Goal: Transaction & Acquisition: Purchase product/service

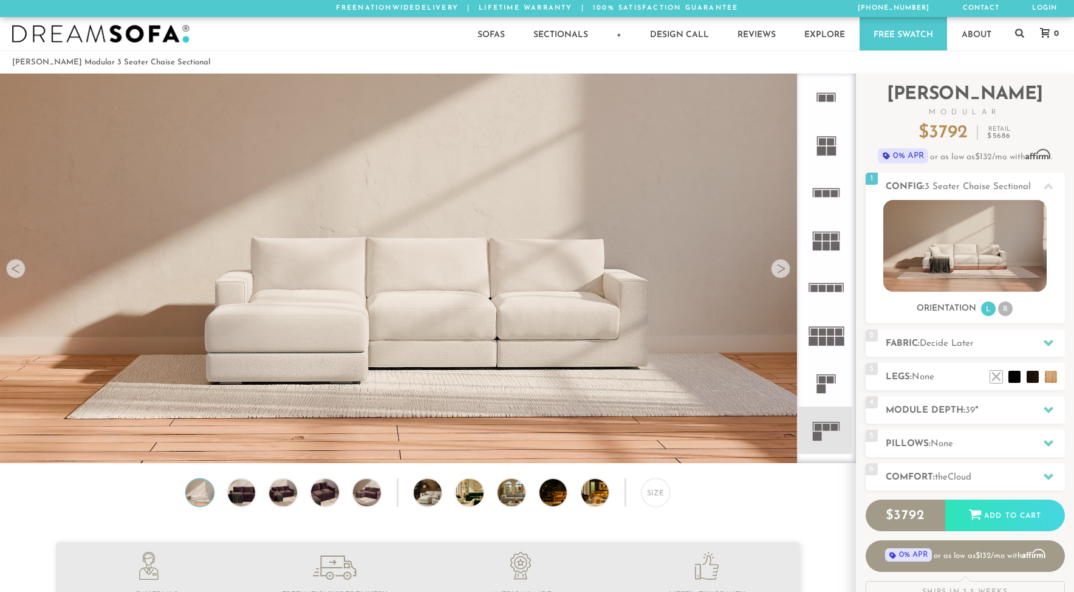
click at [779, 275] on div at bounding box center [780, 268] width 19 height 19
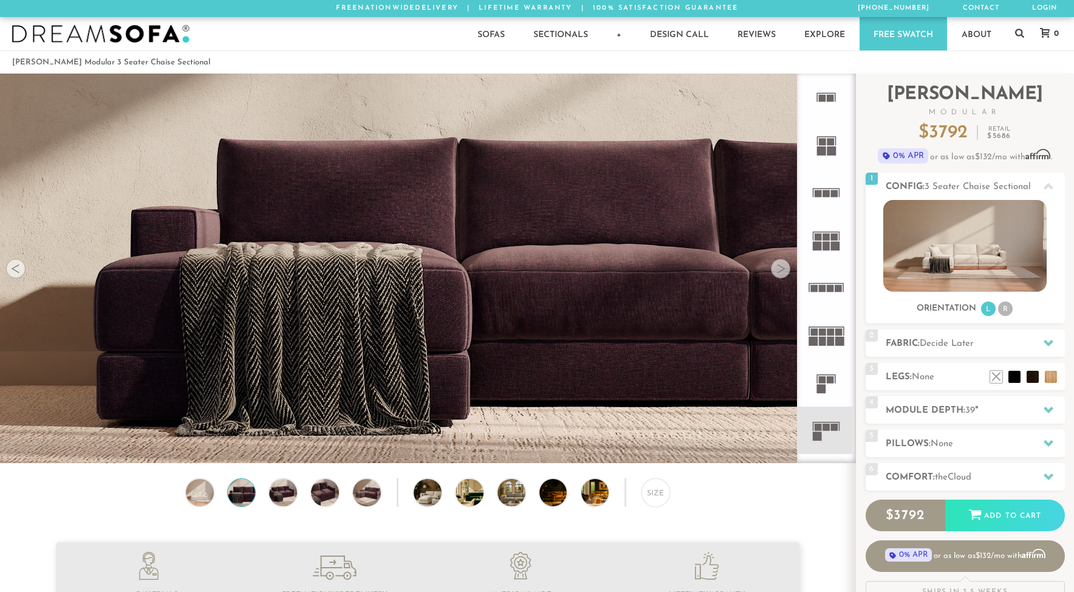
click at [779, 275] on div at bounding box center [780, 268] width 19 height 19
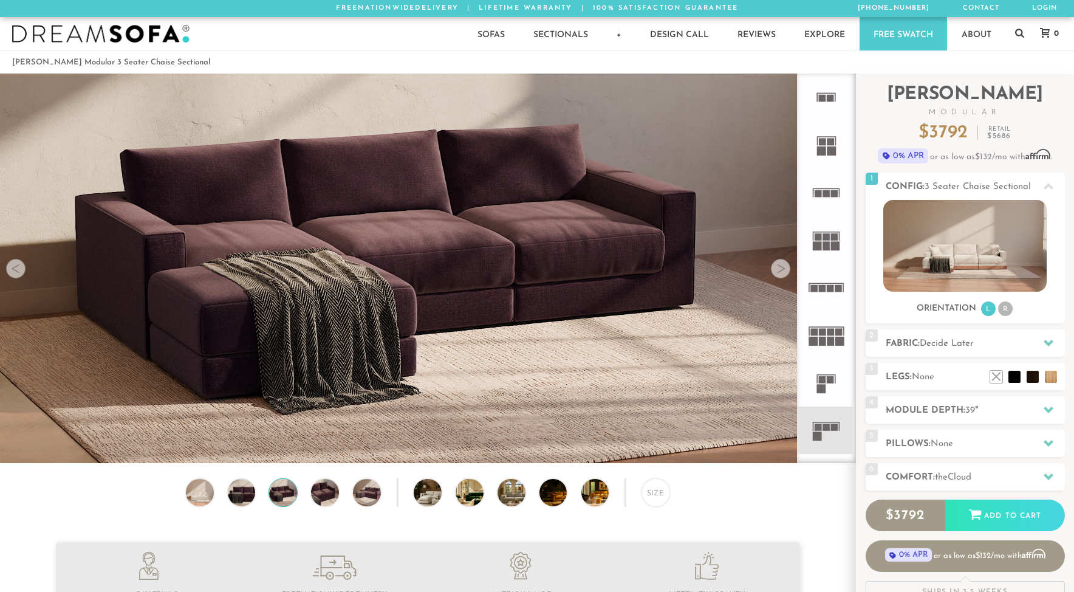
click at [779, 275] on div at bounding box center [780, 268] width 19 height 19
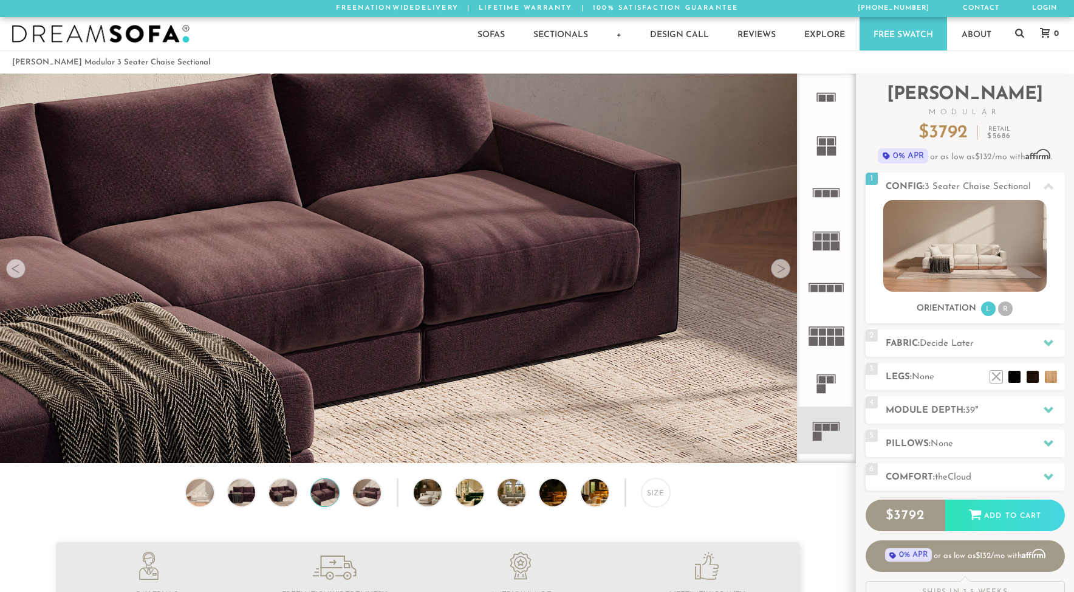
click at [779, 275] on div at bounding box center [780, 268] width 19 height 19
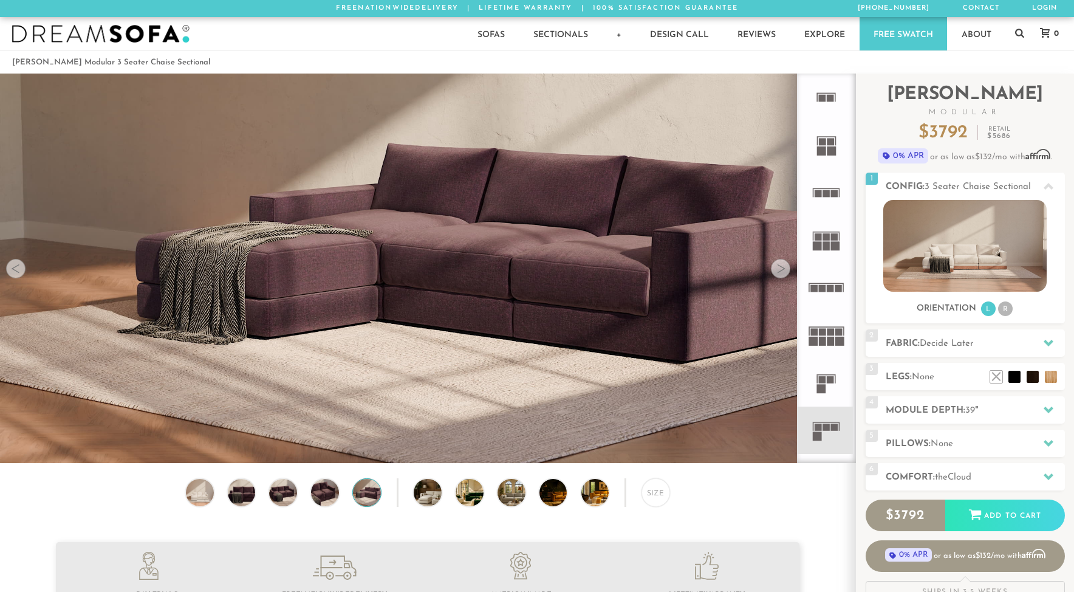
click at [779, 275] on div at bounding box center [780, 268] width 19 height 19
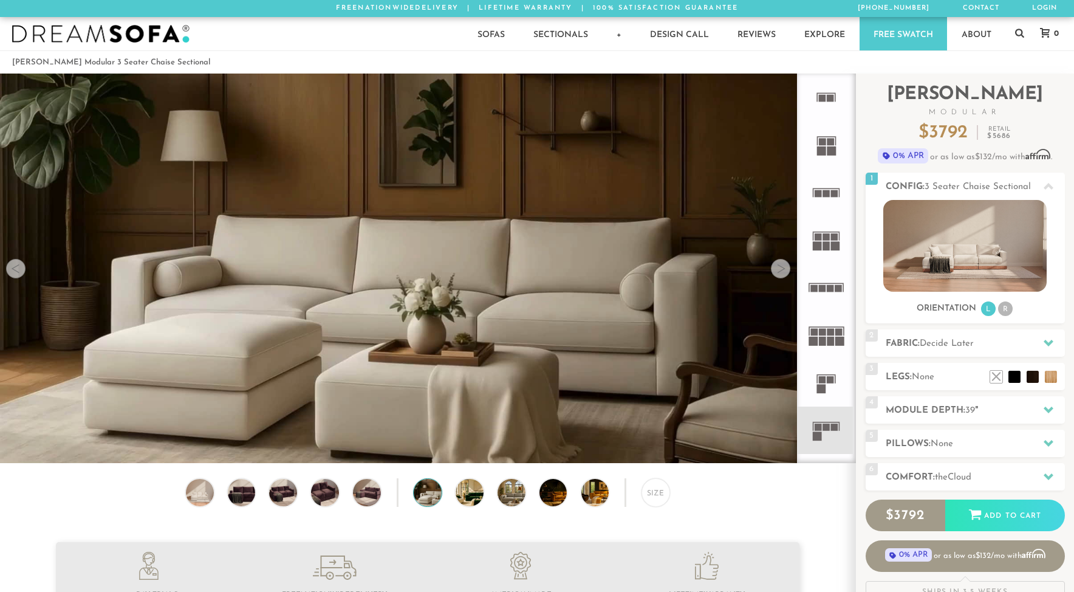
click at [779, 275] on div at bounding box center [780, 268] width 19 height 19
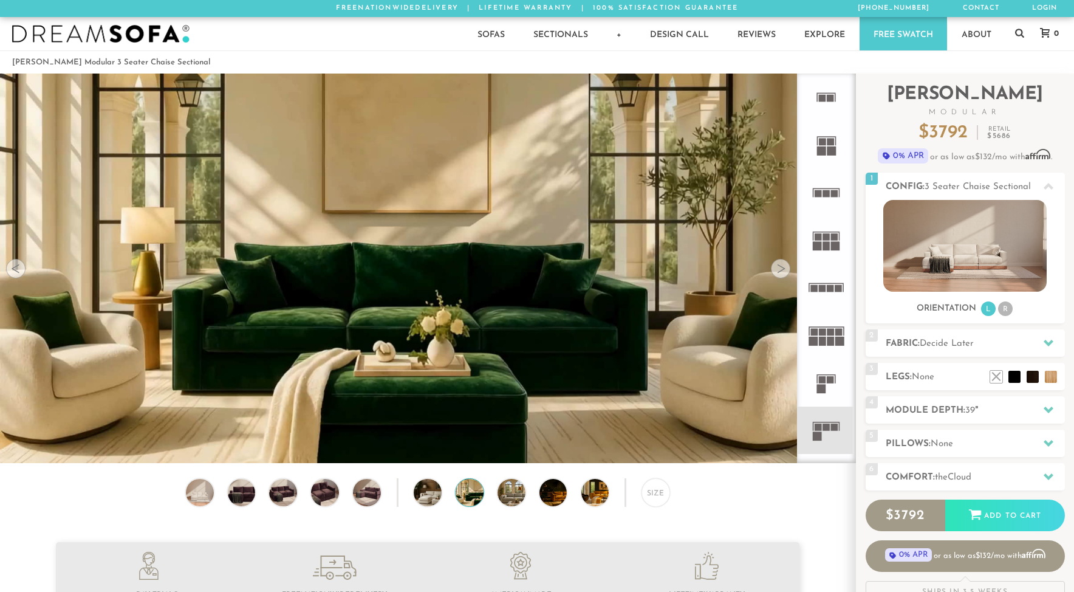
click at [779, 275] on div at bounding box center [780, 268] width 19 height 19
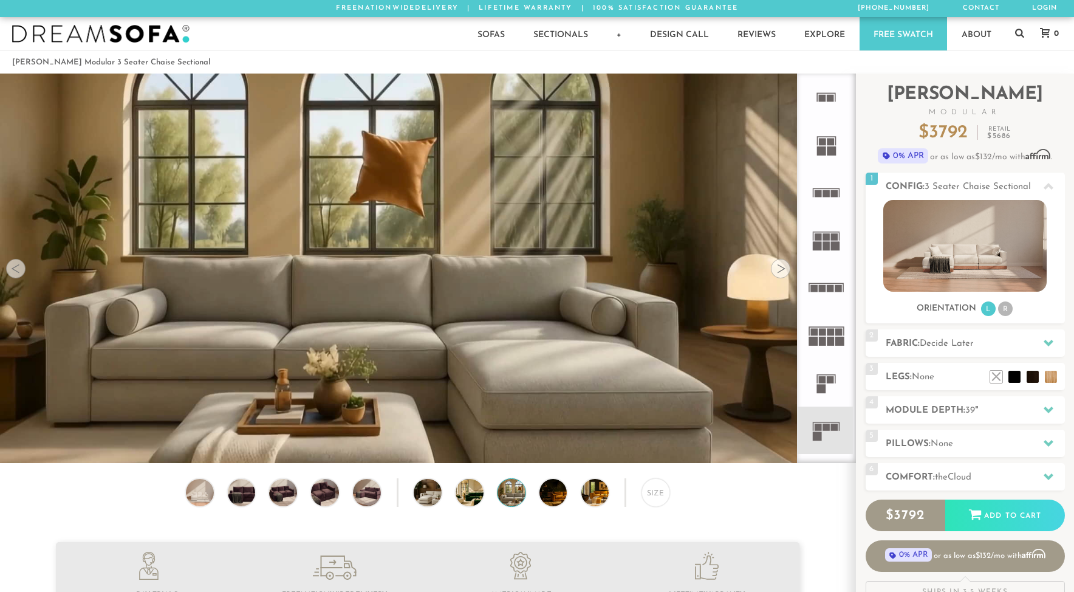
click at [779, 275] on div at bounding box center [780, 268] width 19 height 19
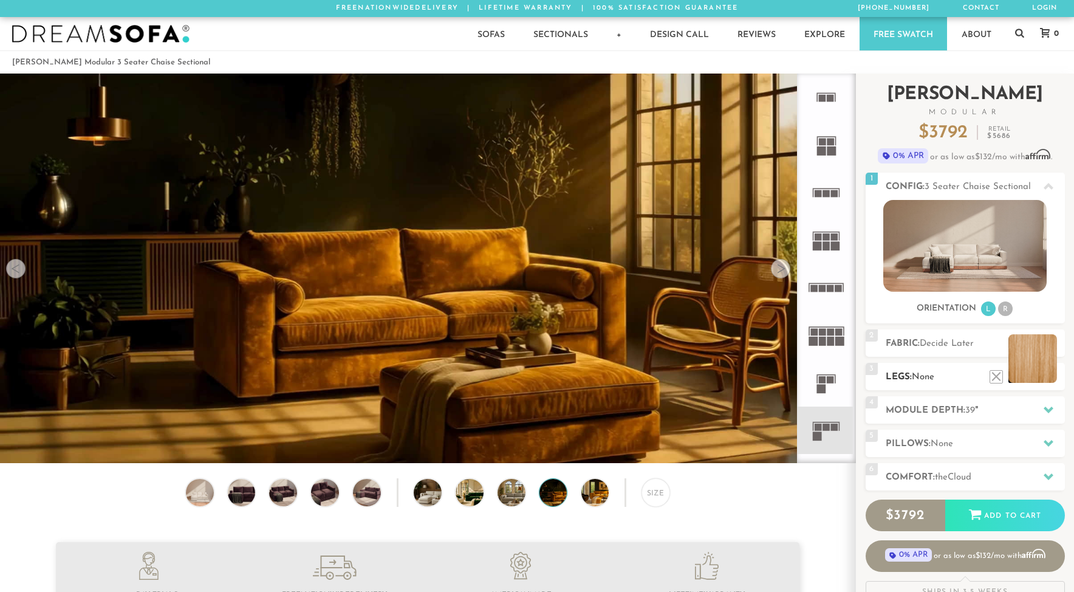
click at [1049, 374] on li at bounding box center [1033, 358] width 49 height 49
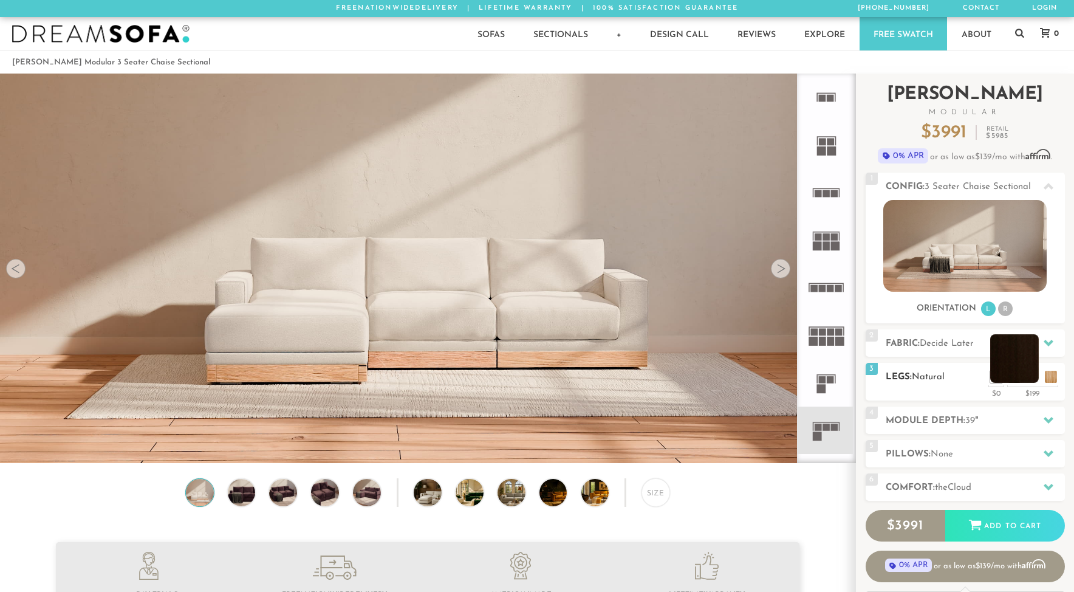
click at [1026, 373] on li at bounding box center [1014, 358] width 49 height 49
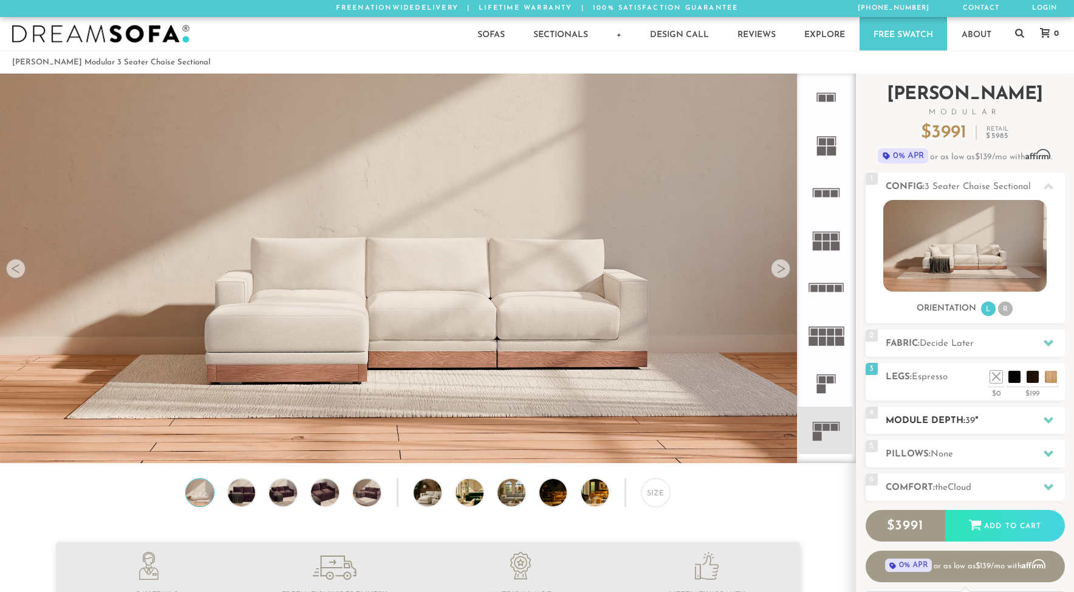
click at [1028, 416] on h2 "Module Depth: 39 "" at bounding box center [975, 421] width 179 height 14
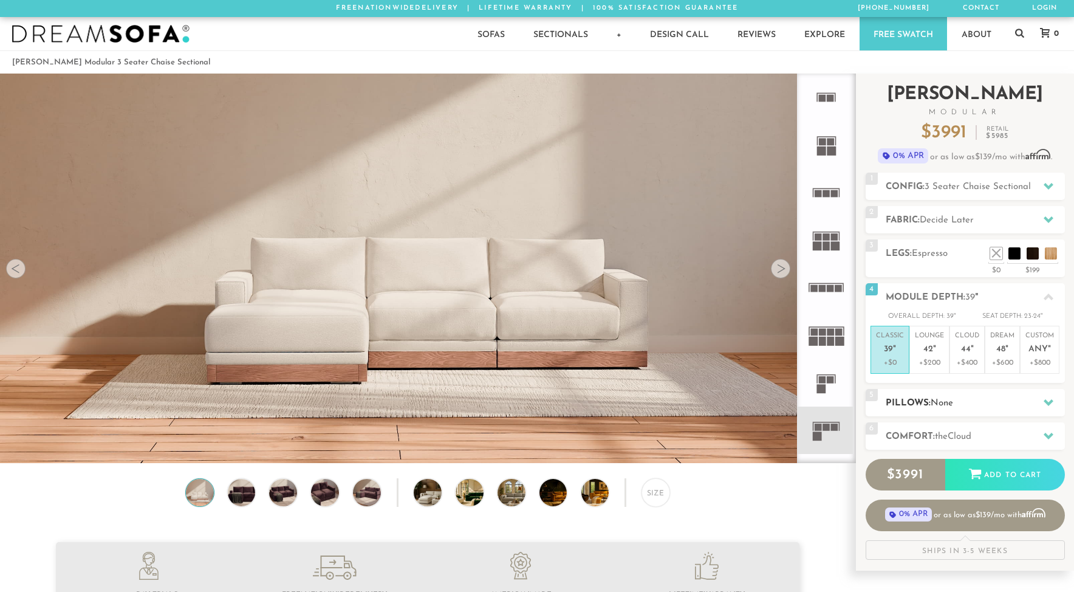
click at [1022, 409] on h2 "Pillows: None" at bounding box center [975, 403] width 179 height 14
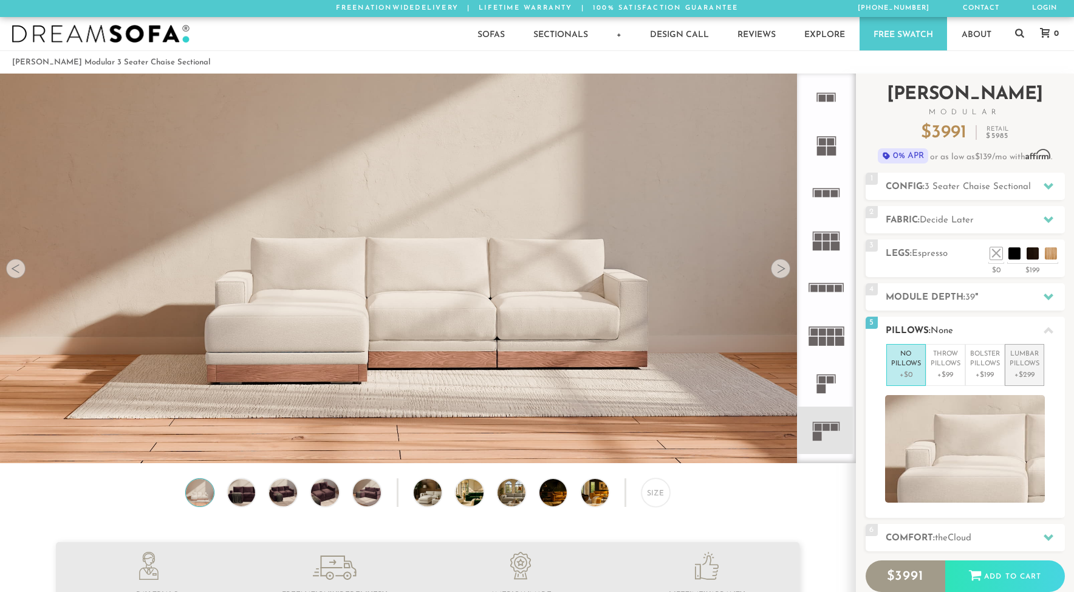
click at [1019, 374] on p "+$299" at bounding box center [1025, 374] width 30 height 11
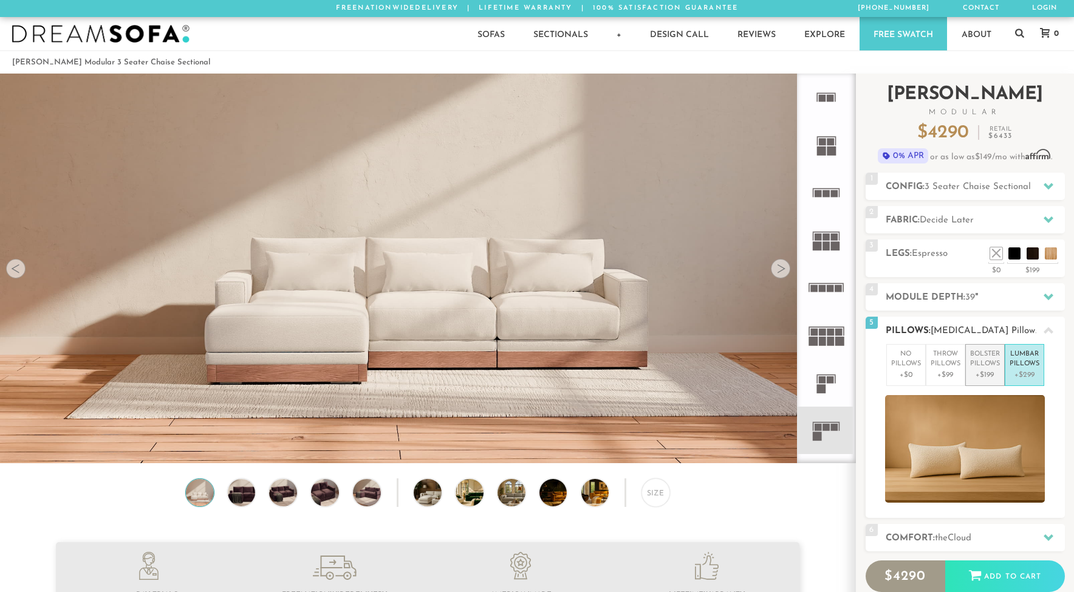
click at [988, 367] on p "Bolster Pillows" at bounding box center [985, 359] width 30 height 20
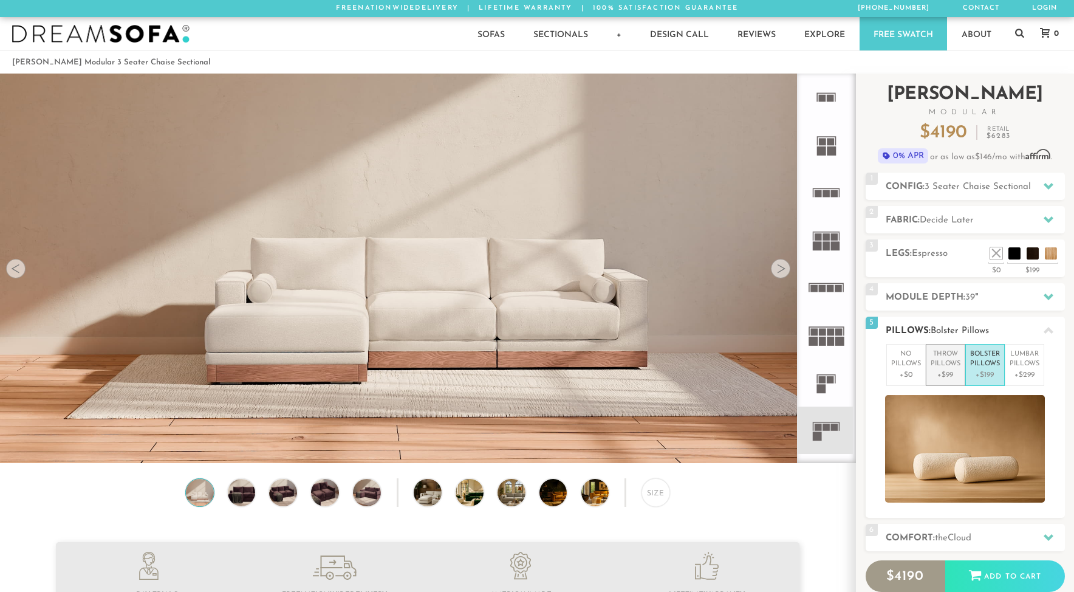
click at [945, 363] on p "Throw Pillows" at bounding box center [946, 359] width 30 height 20
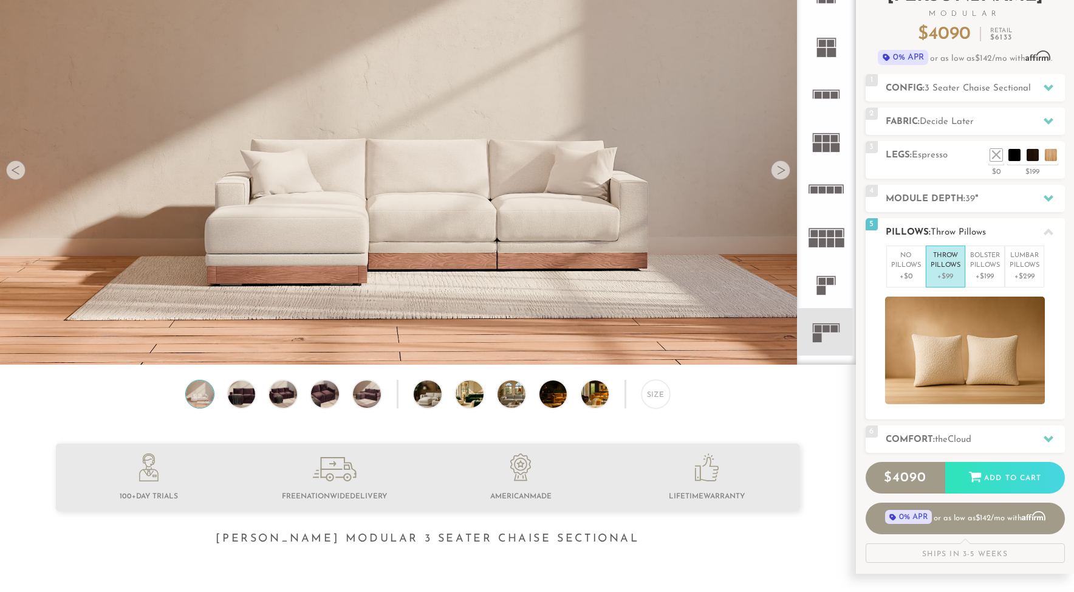
scroll to position [109, 0]
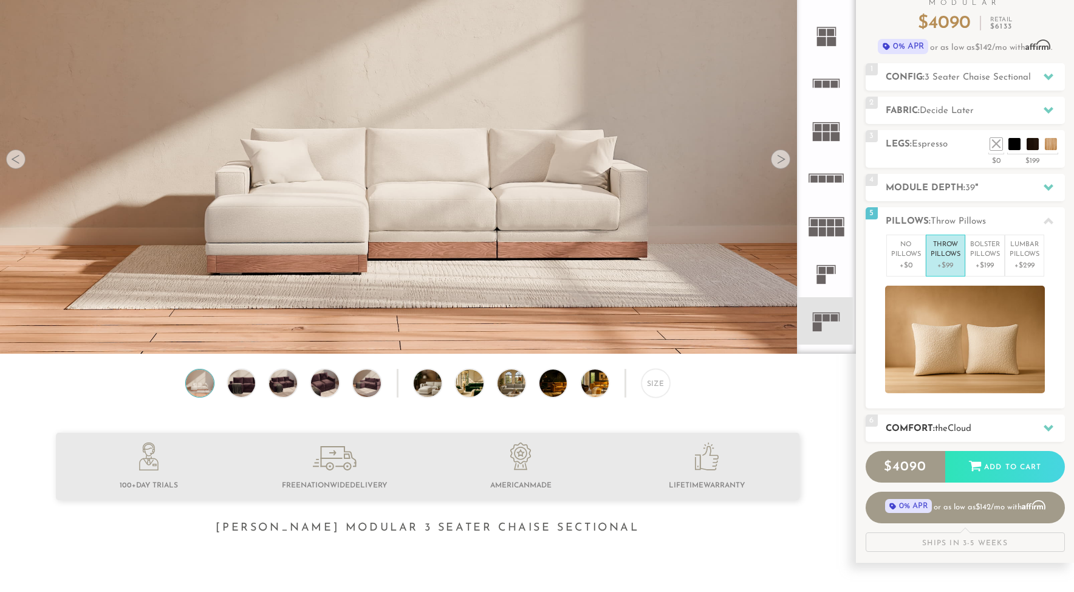
click at [978, 426] on h2 "Comfort: the Cloud" at bounding box center [975, 429] width 179 height 14
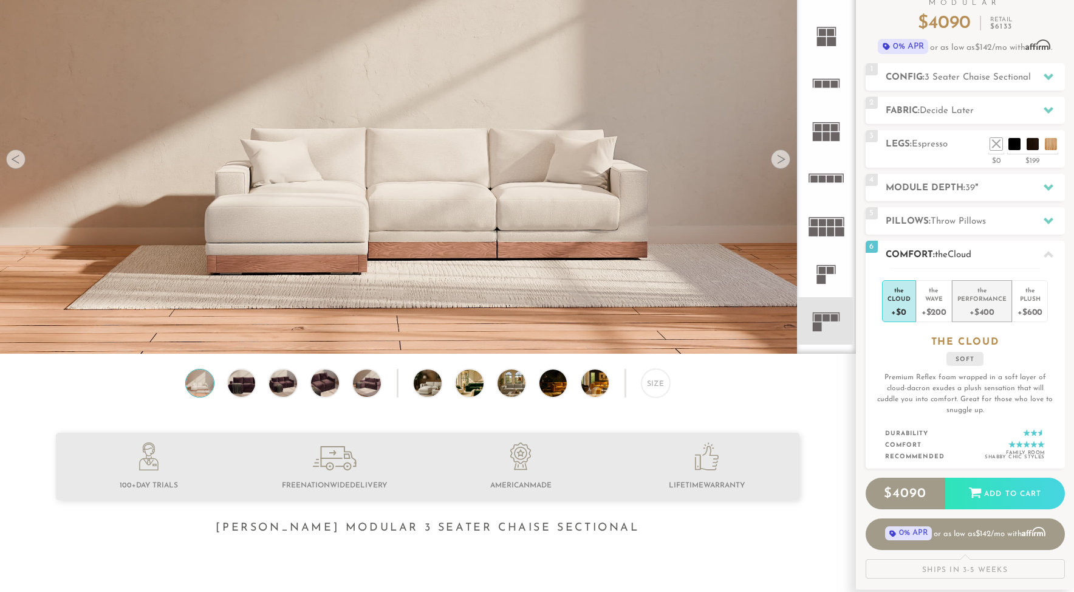
click at [984, 303] on div "+$400" at bounding box center [981, 312] width 49 height 18
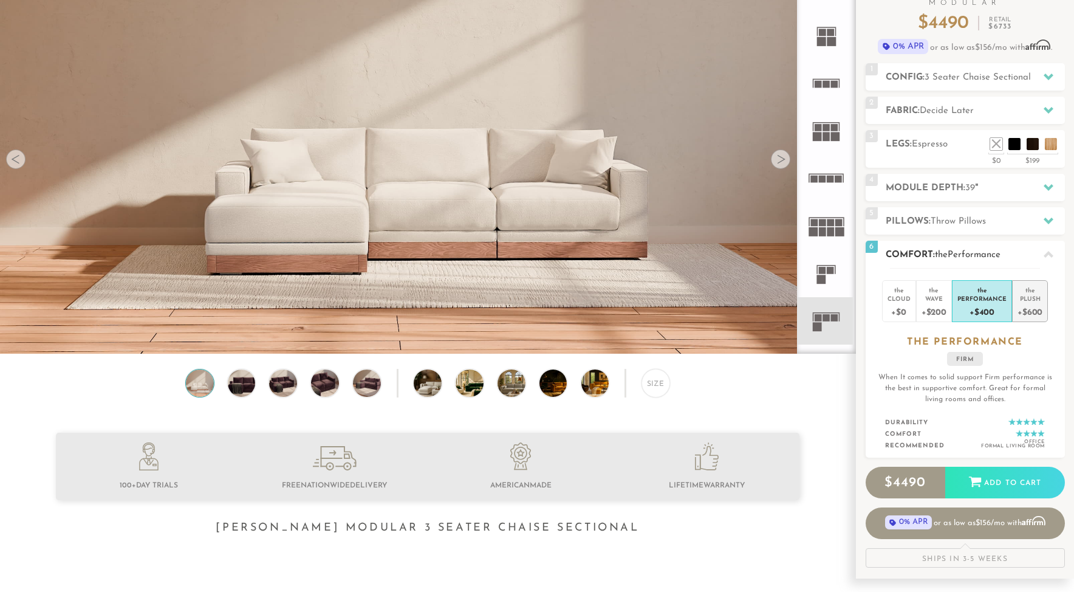
click at [1026, 299] on div "Plush" at bounding box center [1030, 298] width 25 height 9
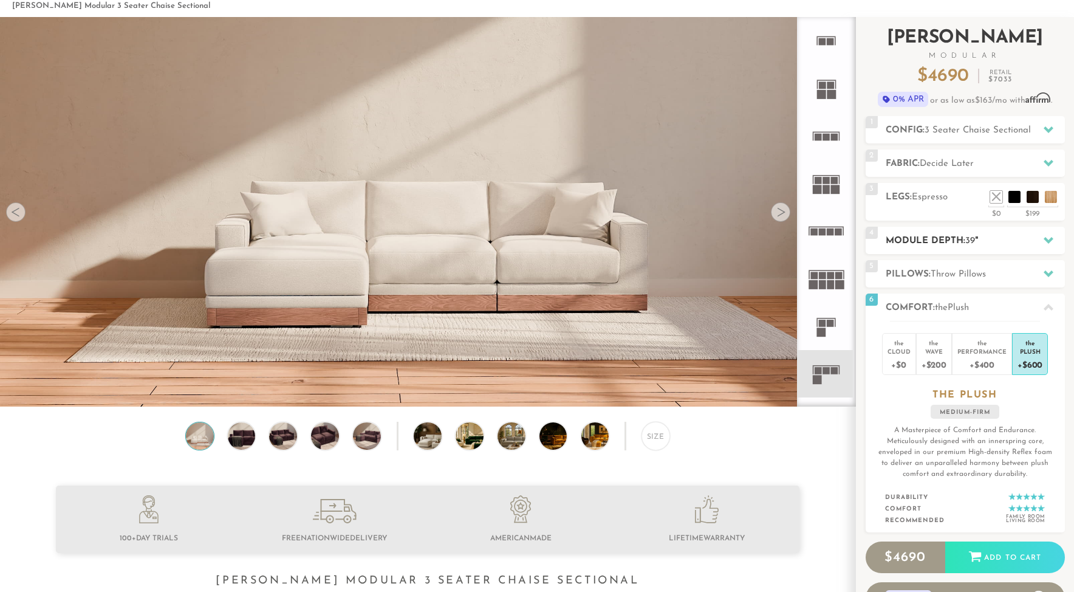
scroll to position [58, 0]
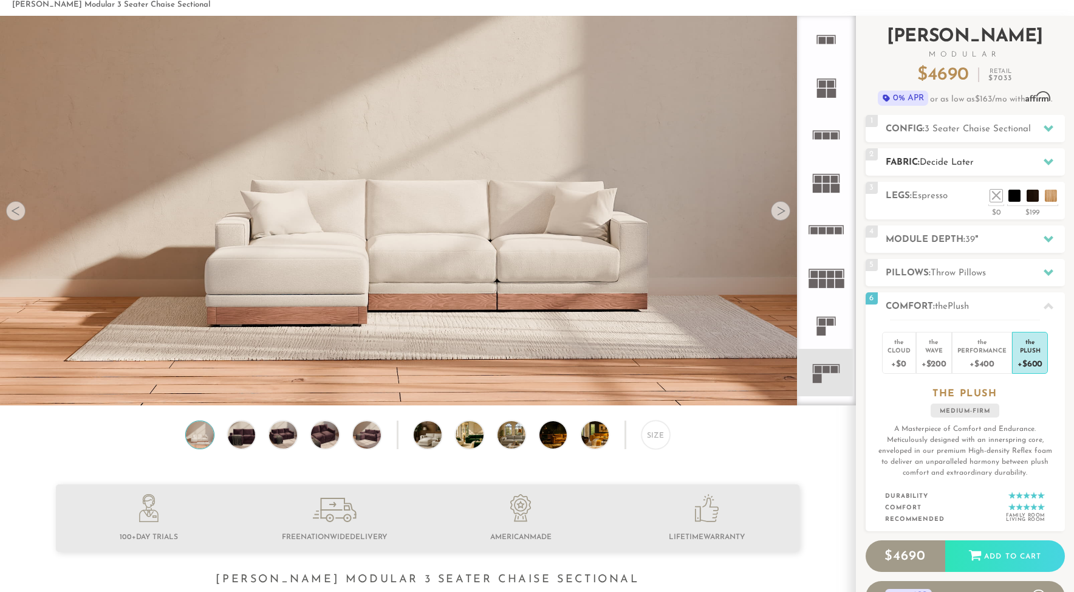
click at [936, 162] on span "Decide Later" at bounding box center [947, 162] width 54 height 9
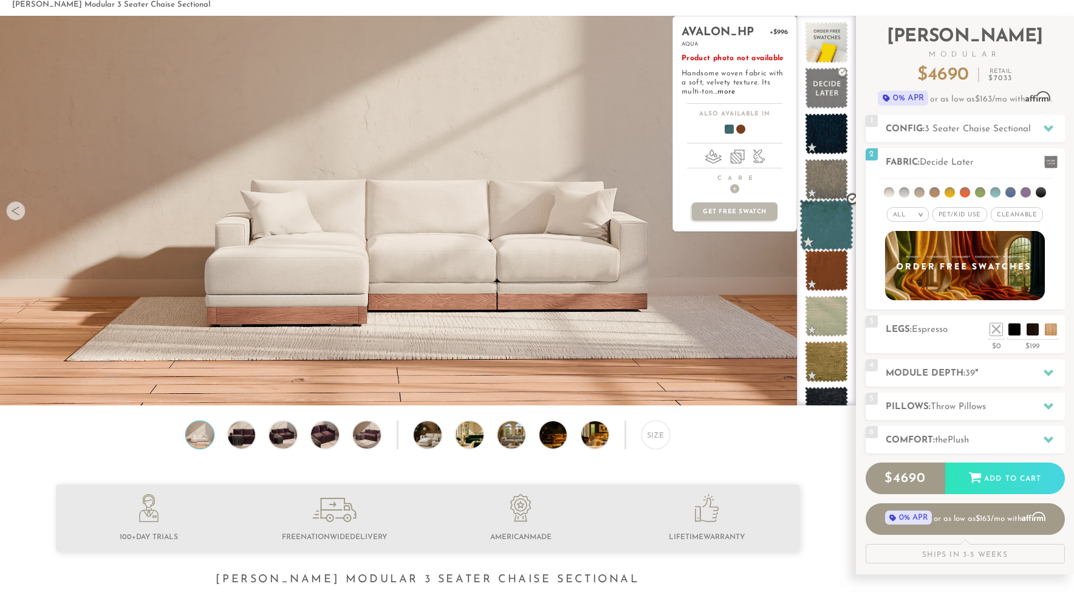
click at [827, 228] on span at bounding box center [827, 225] width 54 height 52
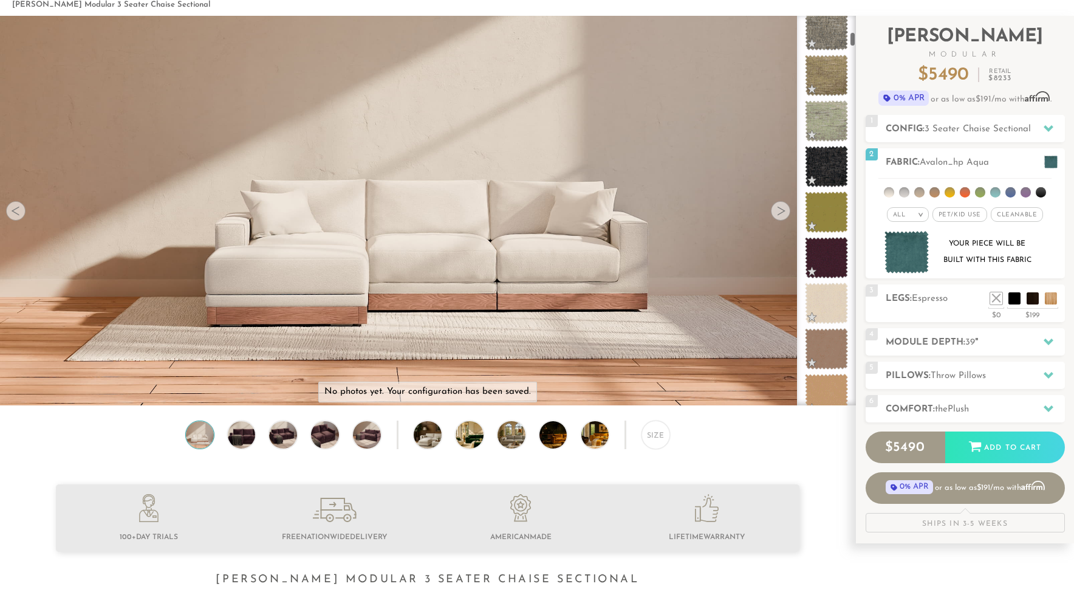
scroll to position [426, 0]
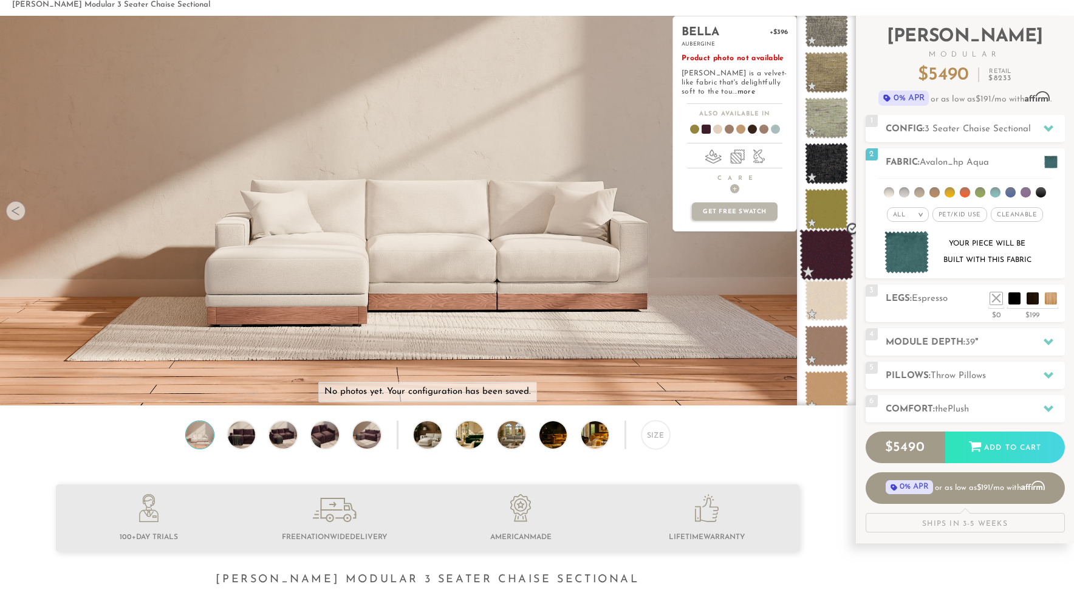
click at [827, 256] on span at bounding box center [827, 255] width 54 height 52
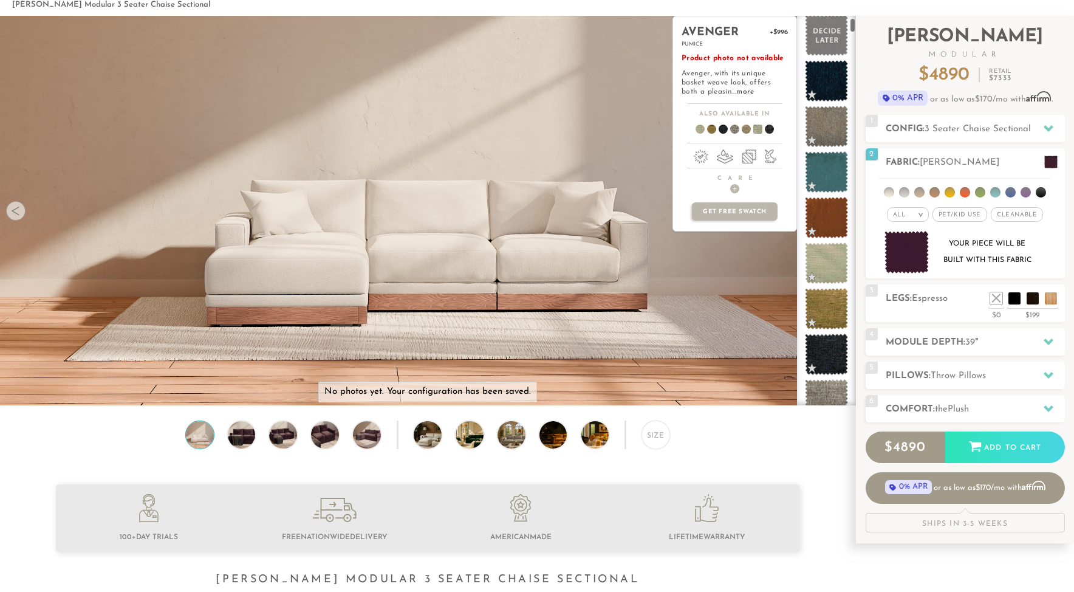
scroll to position [34, 0]
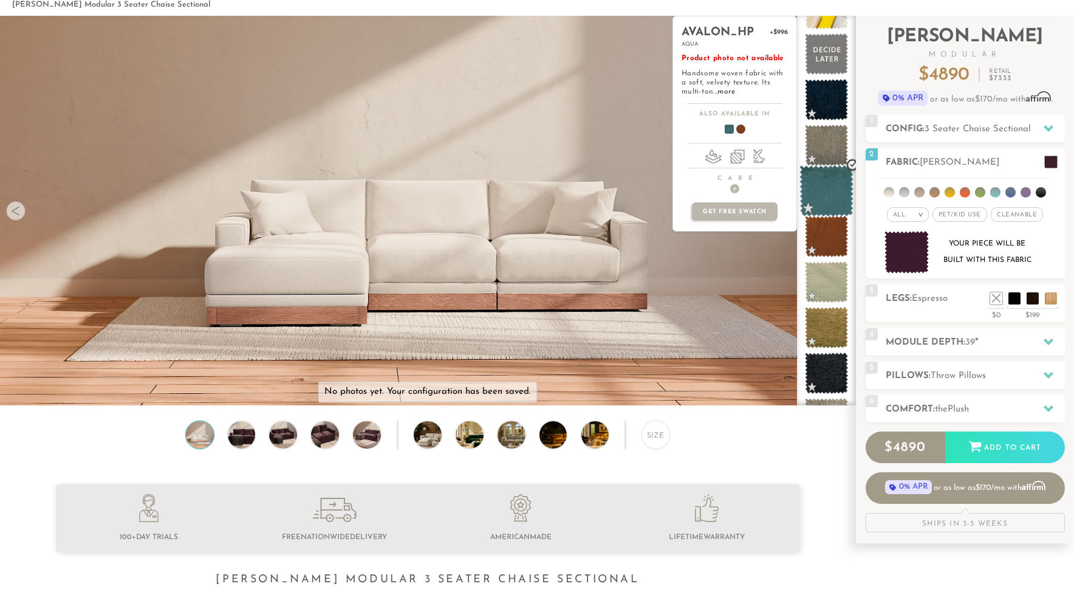
click at [822, 186] on span at bounding box center [827, 191] width 54 height 52
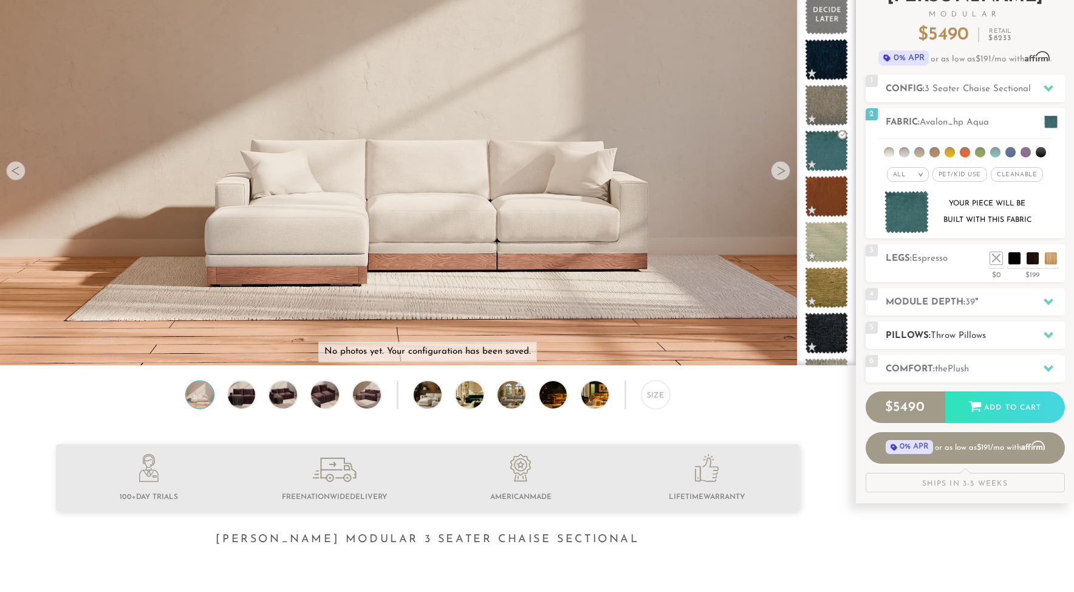
scroll to position [97, 0]
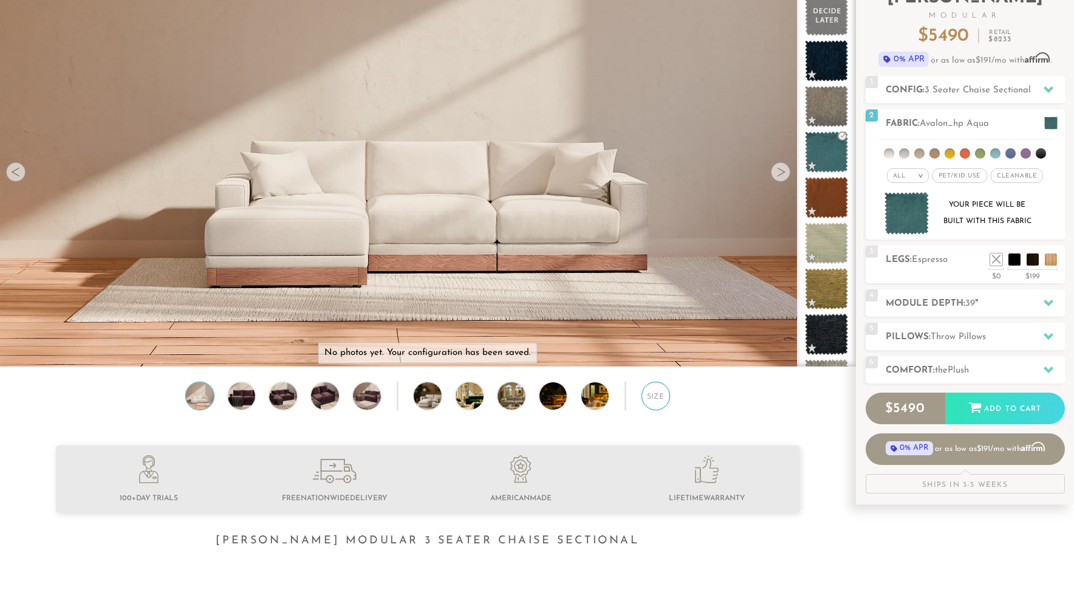
click at [659, 396] on div "Size" at bounding box center [656, 396] width 29 height 29
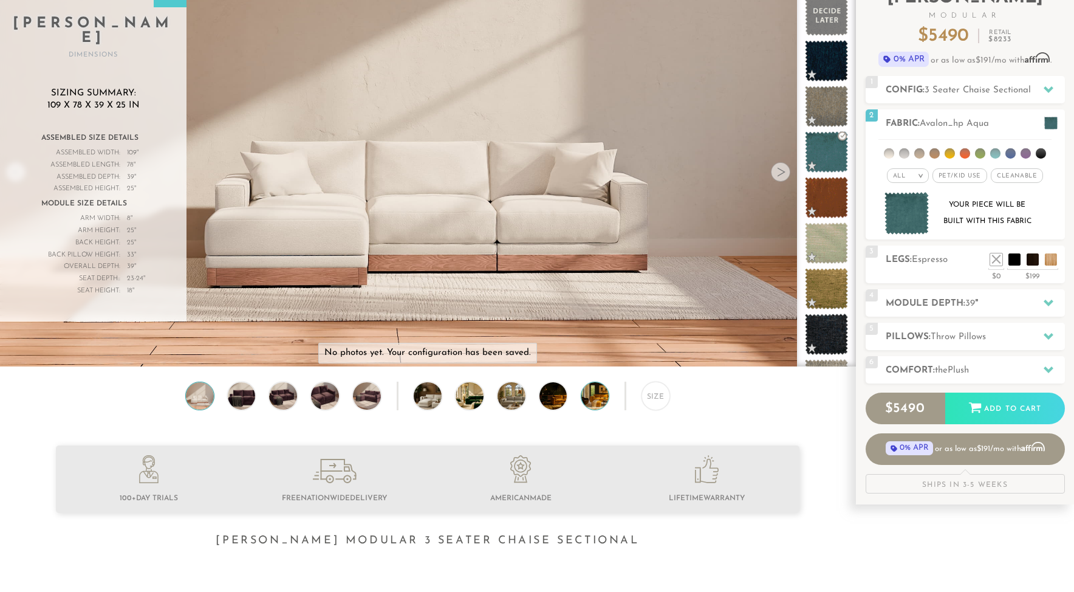
click at [595, 399] on img at bounding box center [605, 396] width 49 height 28
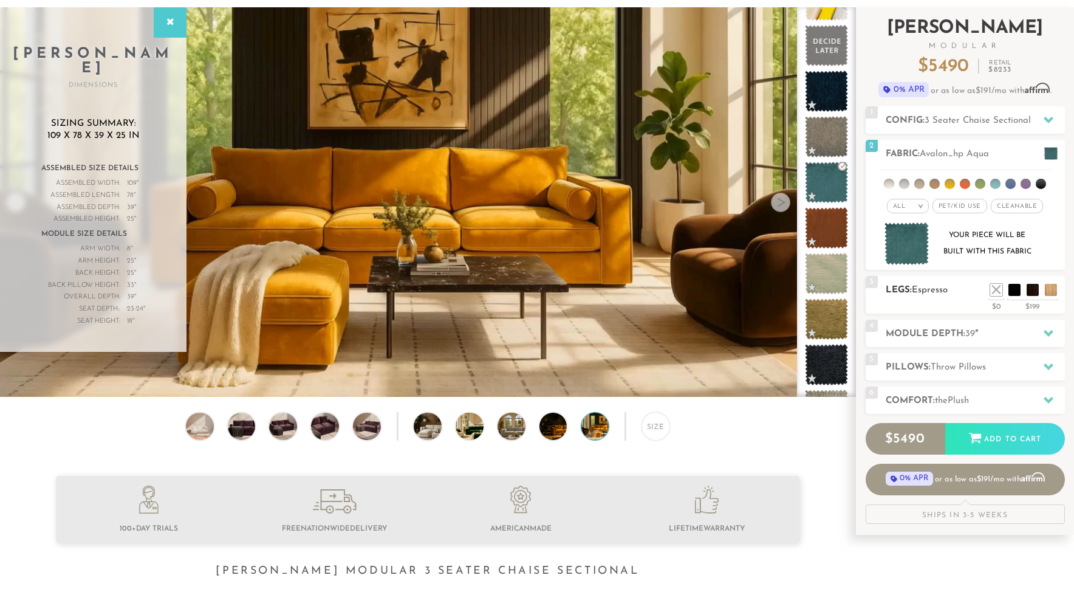
scroll to position [72, 0]
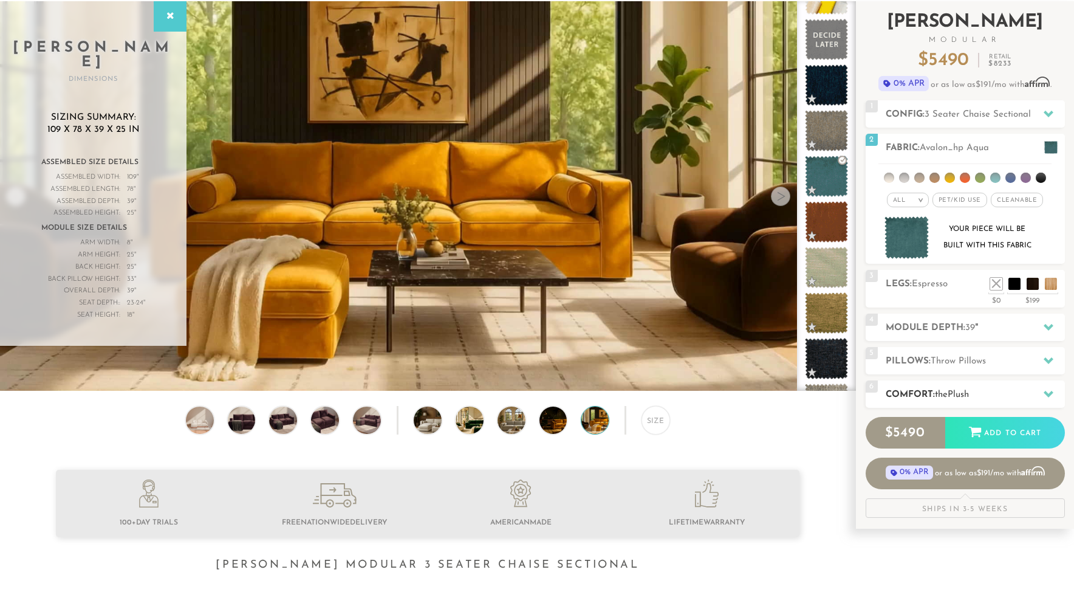
click at [954, 392] on span "Plush" at bounding box center [958, 394] width 21 height 9
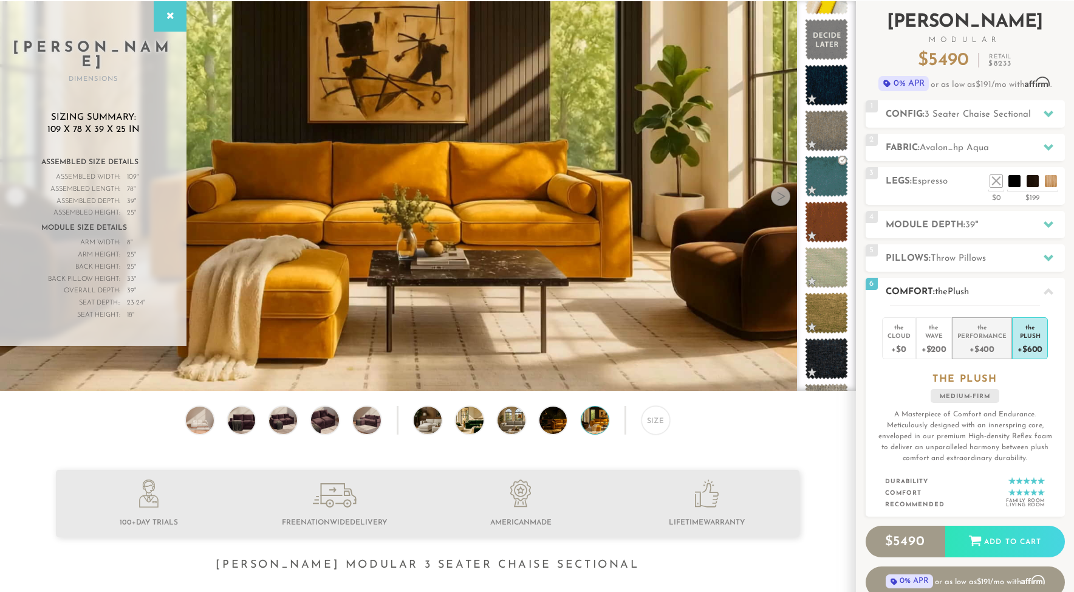
click at [982, 343] on div "+$400" at bounding box center [981, 349] width 49 height 18
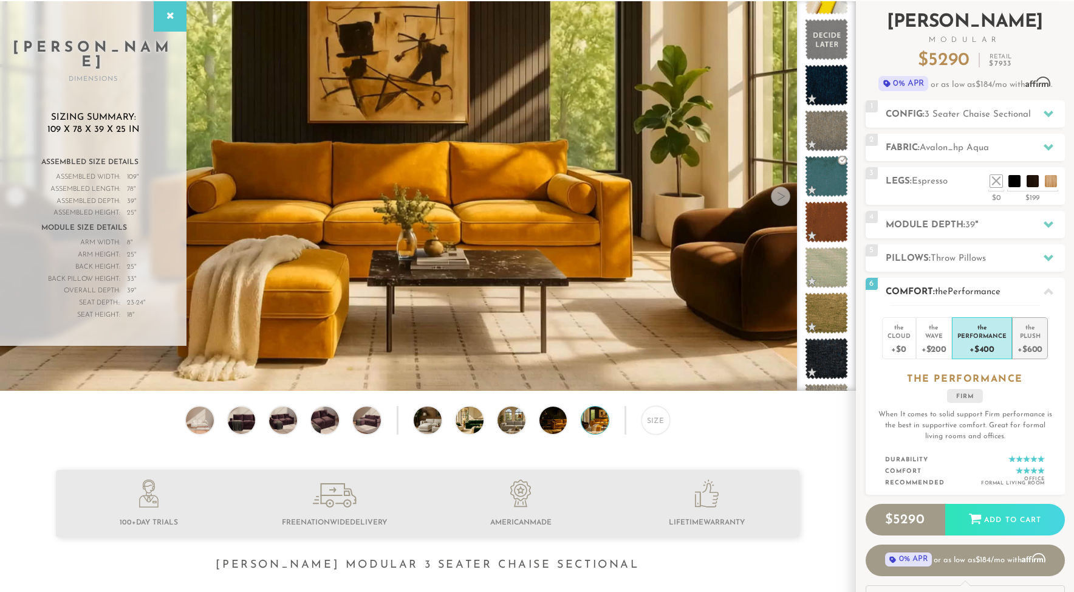
click at [1018, 329] on div "the" at bounding box center [1030, 325] width 25 height 12
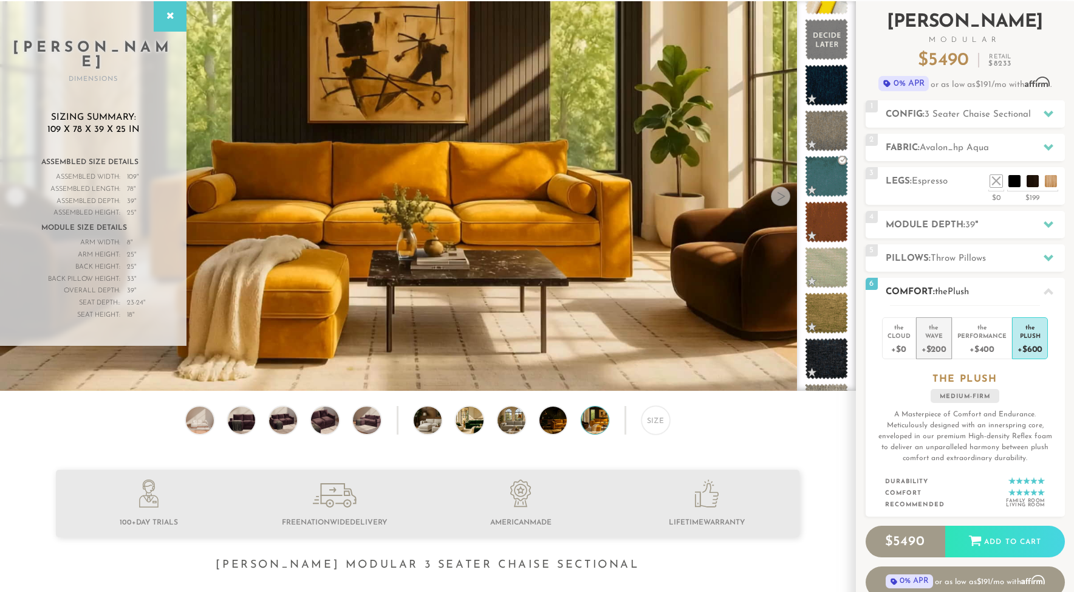
click at [939, 348] on div "+$200" at bounding box center [934, 349] width 25 height 18
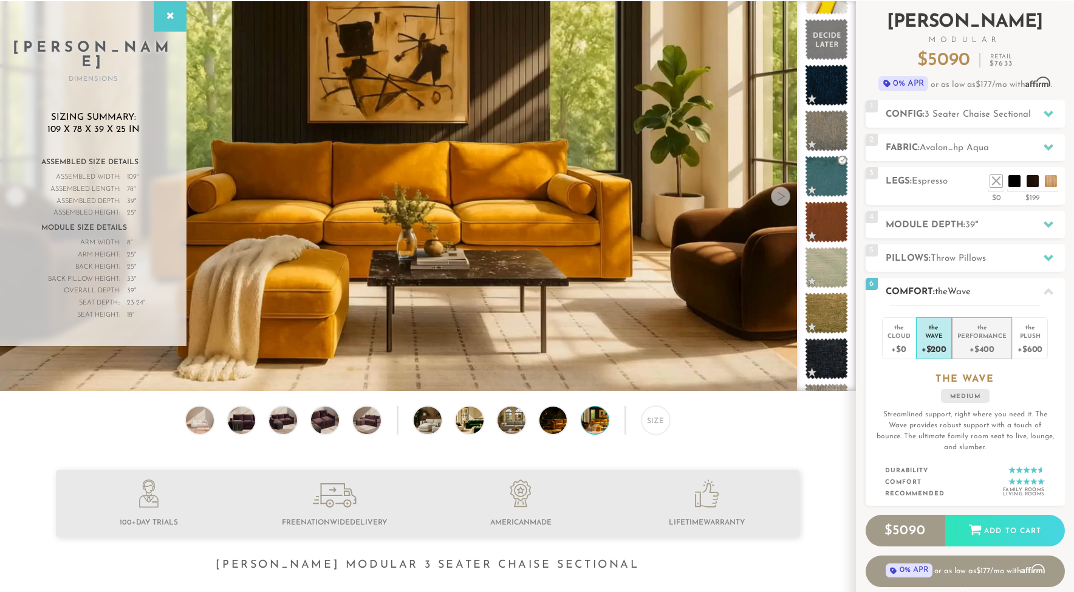
click at [978, 338] on div "Performance" at bounding box center [981, 335] width 49 height 9
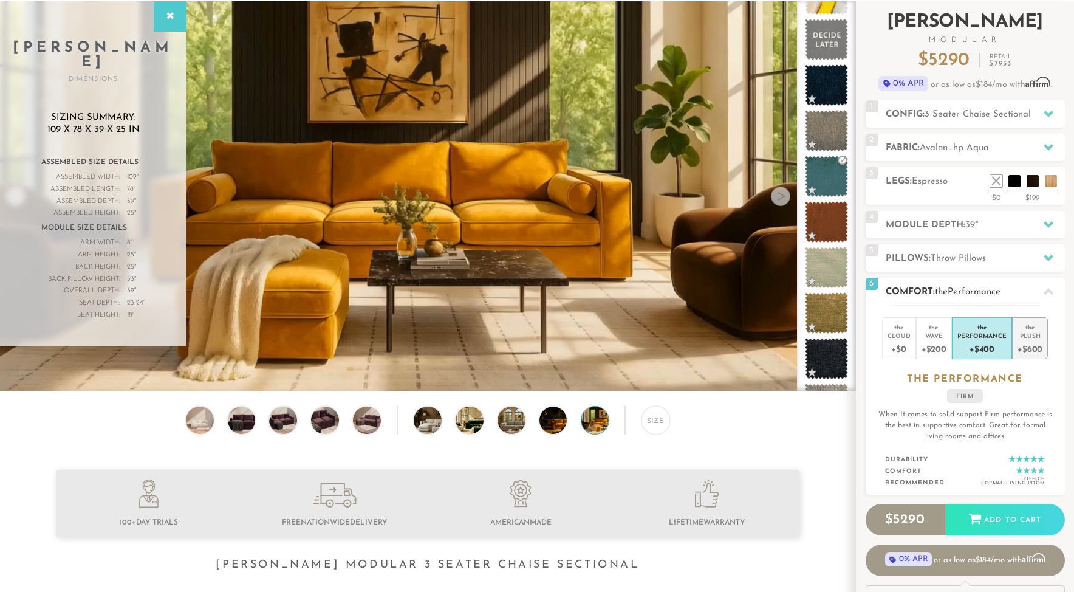
click at [1022, 335] on div "Plush" at bounding box center [1030, 335] width 25 height 9
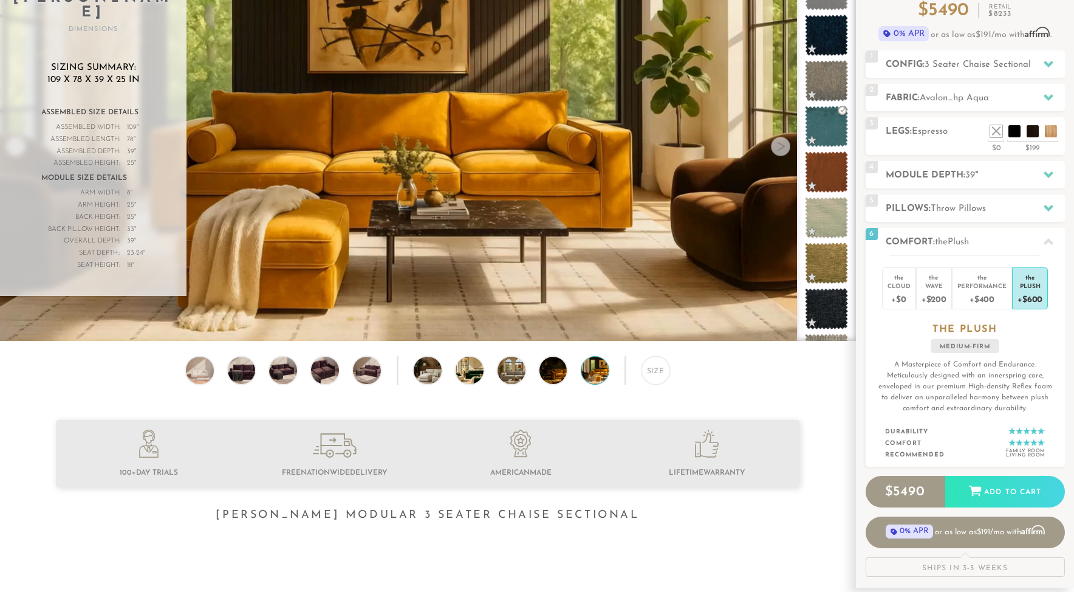
scroll to position [115, 0]
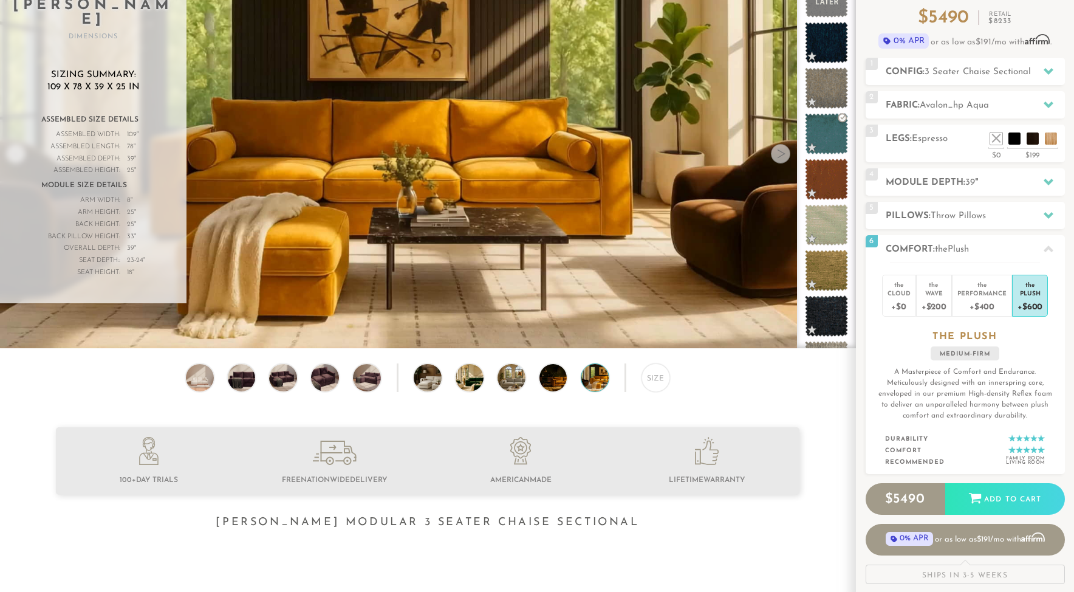
click at [599, 374] on img at bounding box center [605, 378] width 49 height 28
click at [552, 376] on img at bounding box center [563, 378] width 49 height 28
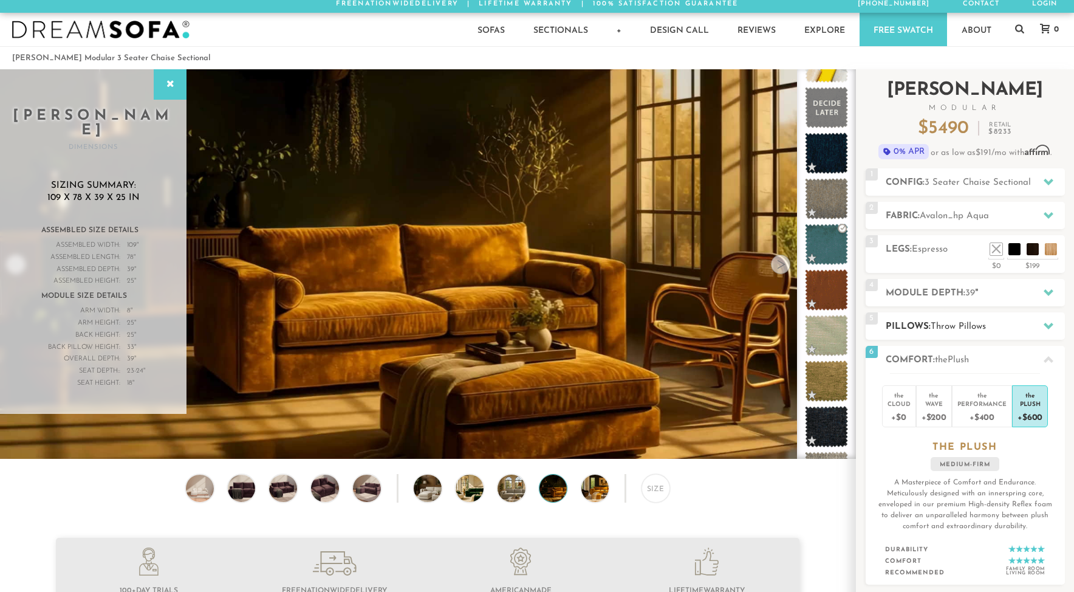
scroll to position [0, 0]
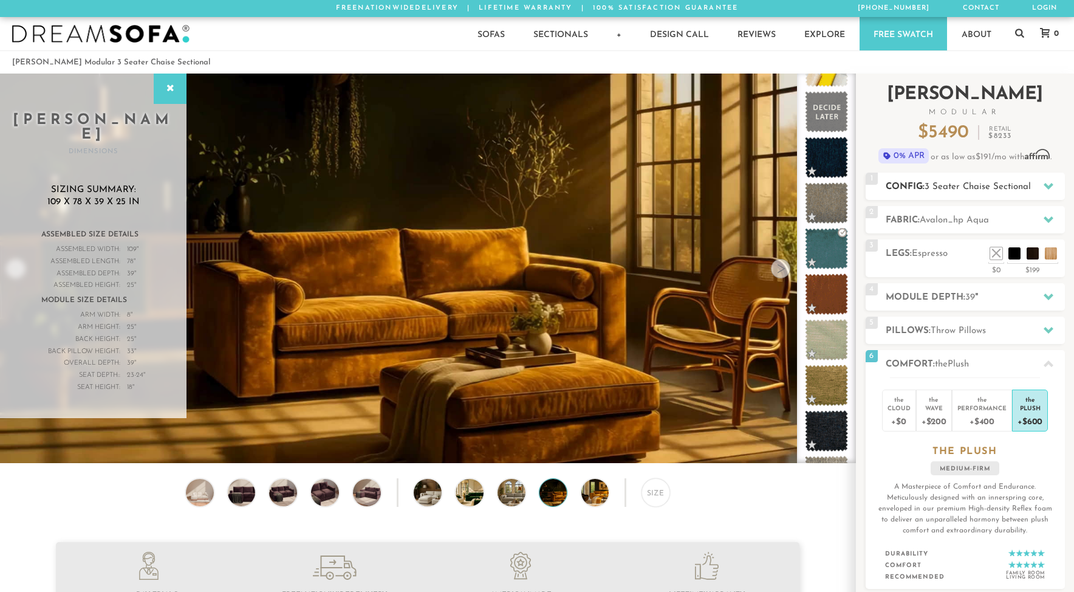
click at [918, 190] on h2 "Config: 3 Seater Chaise Sectional" at bounding box center [975, 187] width 179 height 14
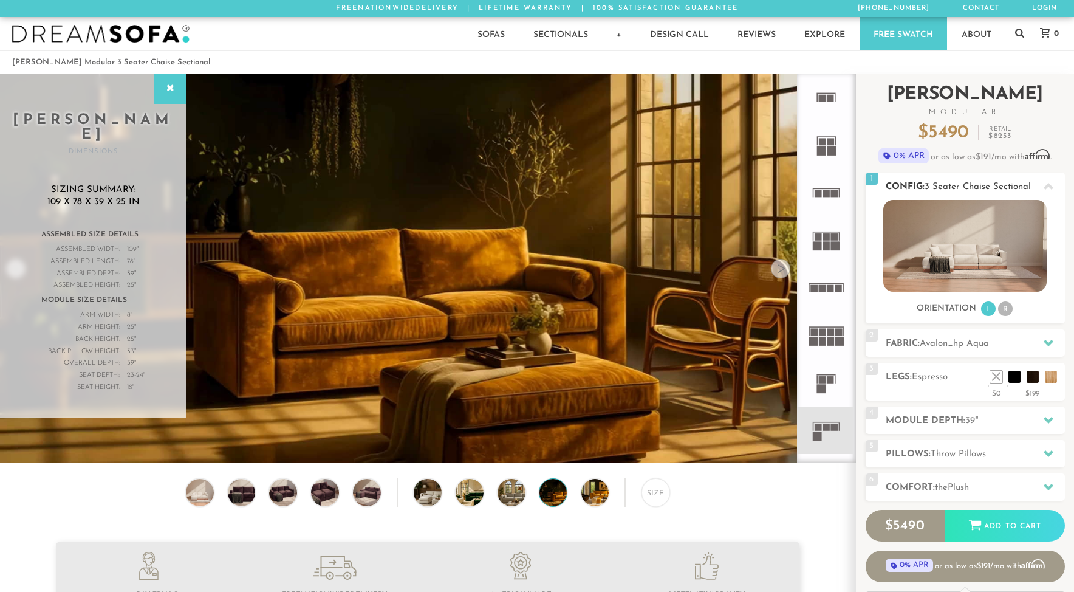
click at [1007, 309] on li "R" at bounding box center [1005, 308] width 15 height 15
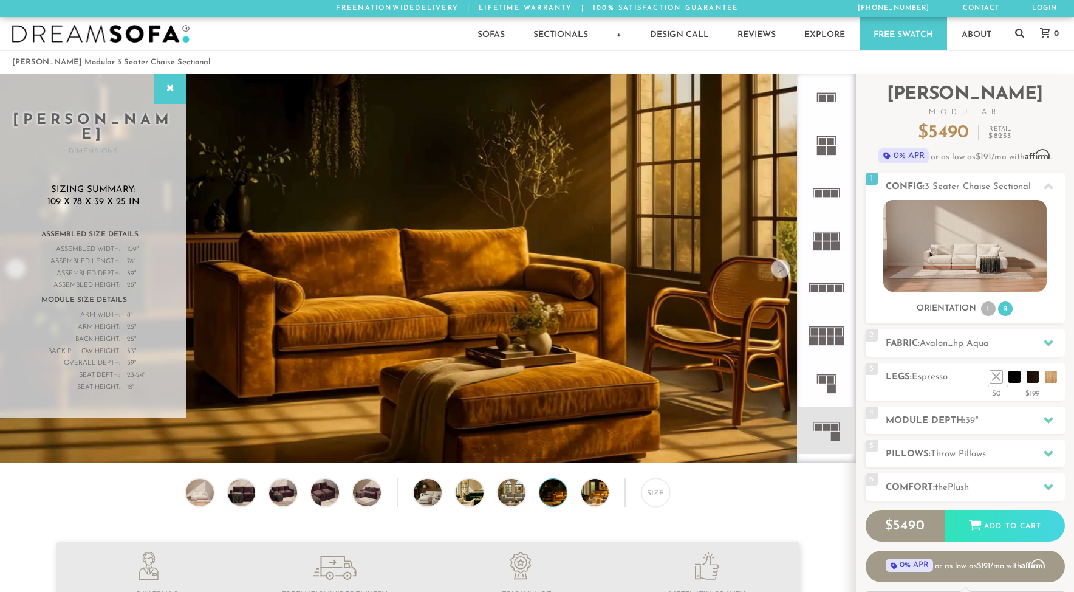
click at [392, 54] on ol "Landon Modular 3 Seater Chaise Sectional" at bounding box center [537, 62] width 1050 height 16
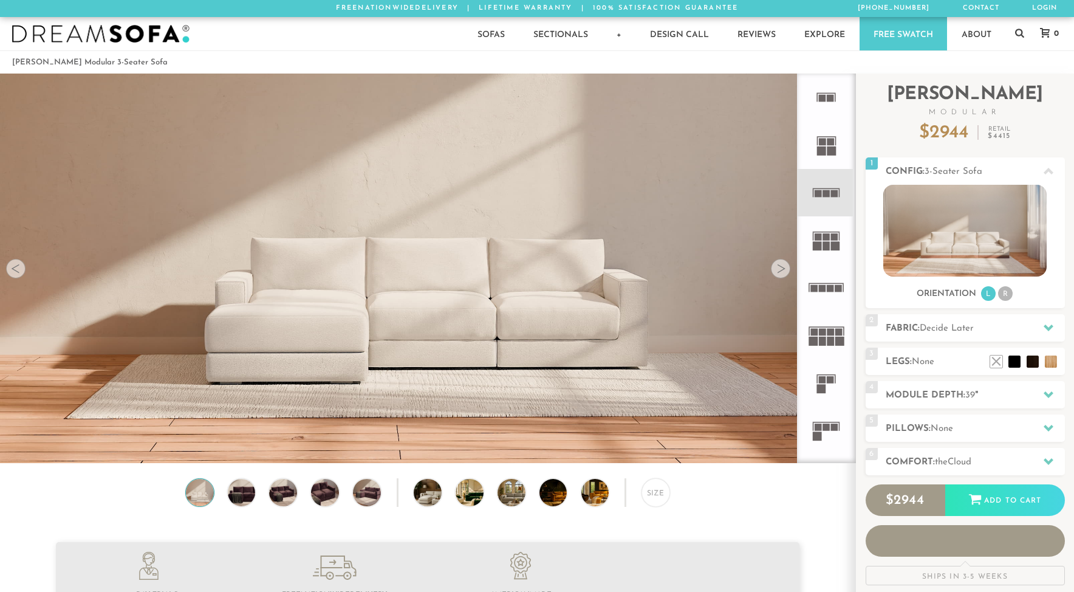
scroll to position [13951, 1074]
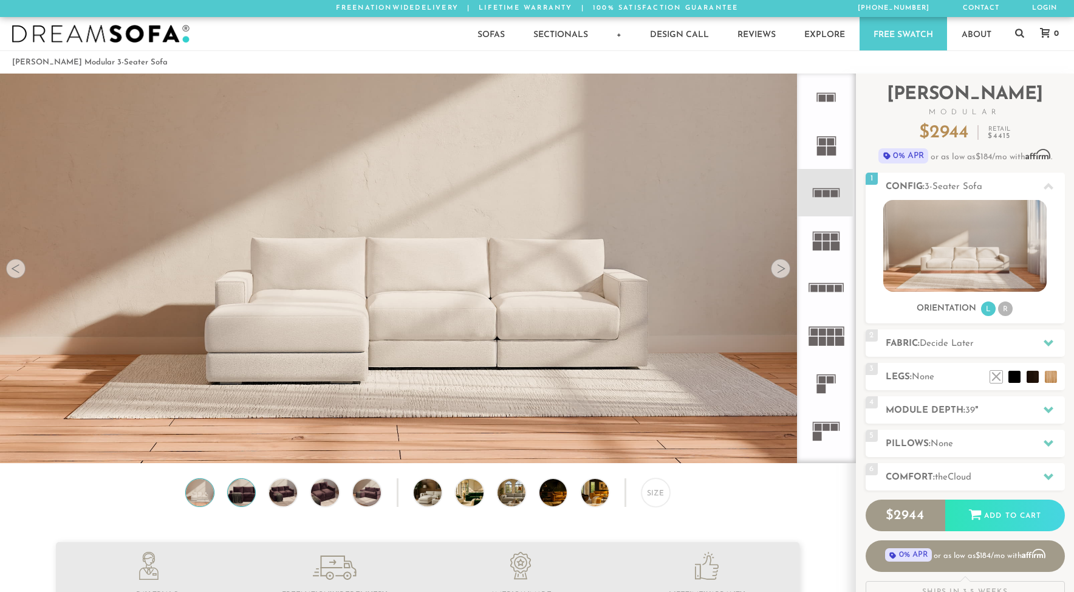
click at [240, 490] on img at bounding box center [241, 493] width 33 height 28
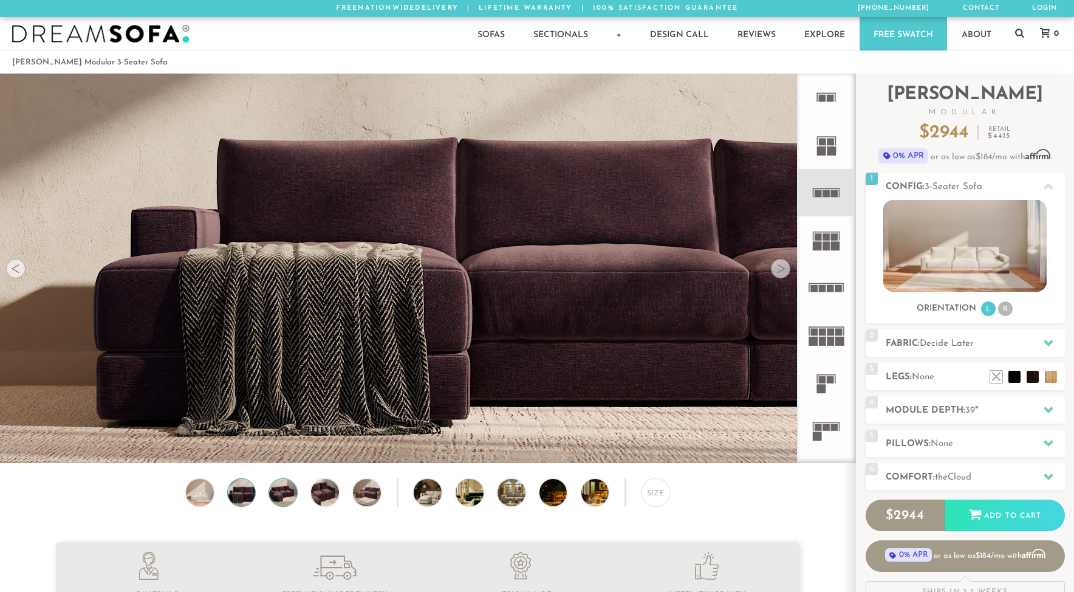
click at [278, 493] on img at bounding box center [283, 493] width 33 height 28
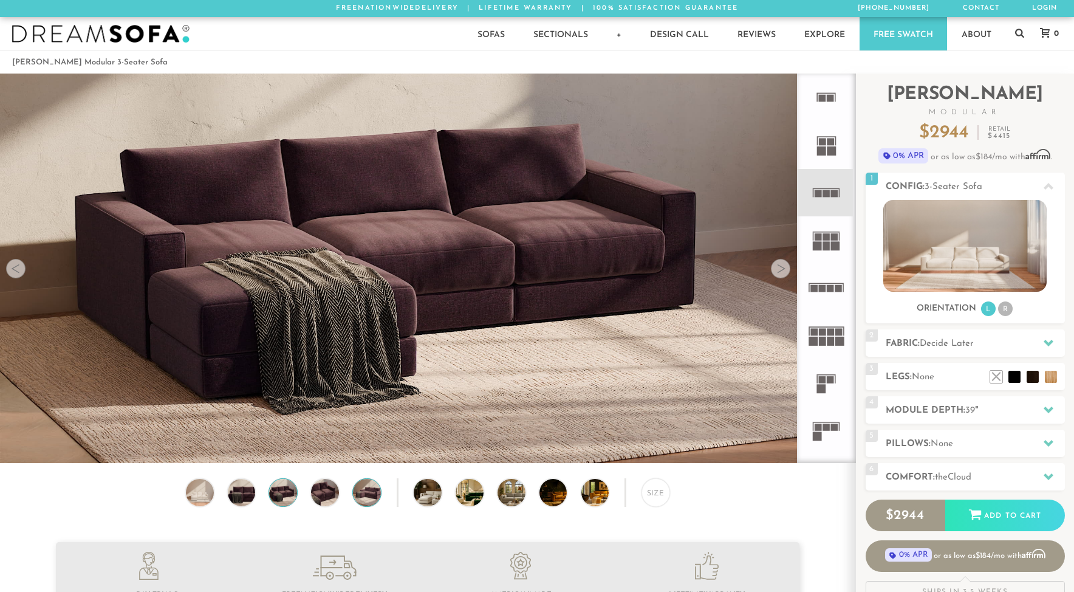
click at [359, 491] on img at bounding box center [367, 493] width 33 height 28
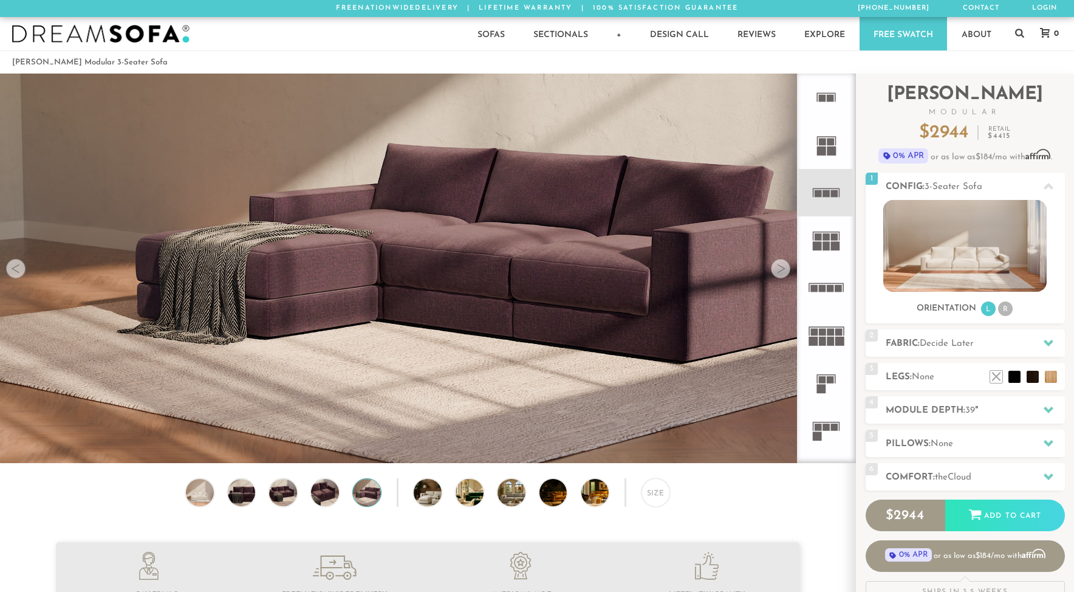
click at [397, 492] on div at bounding box center [398, 492] width 2 height 29
click at [420, 494] on img at bounding box center [438, 493] width 49 height 28
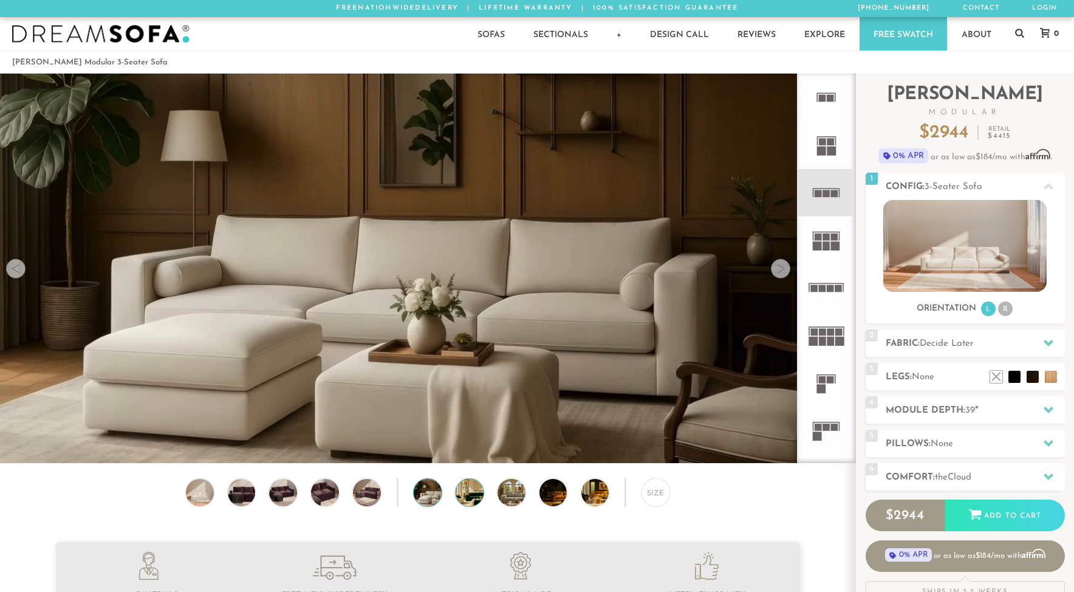
click at [465, 494] on img at bounding box center [480, 493] width 49 height 28
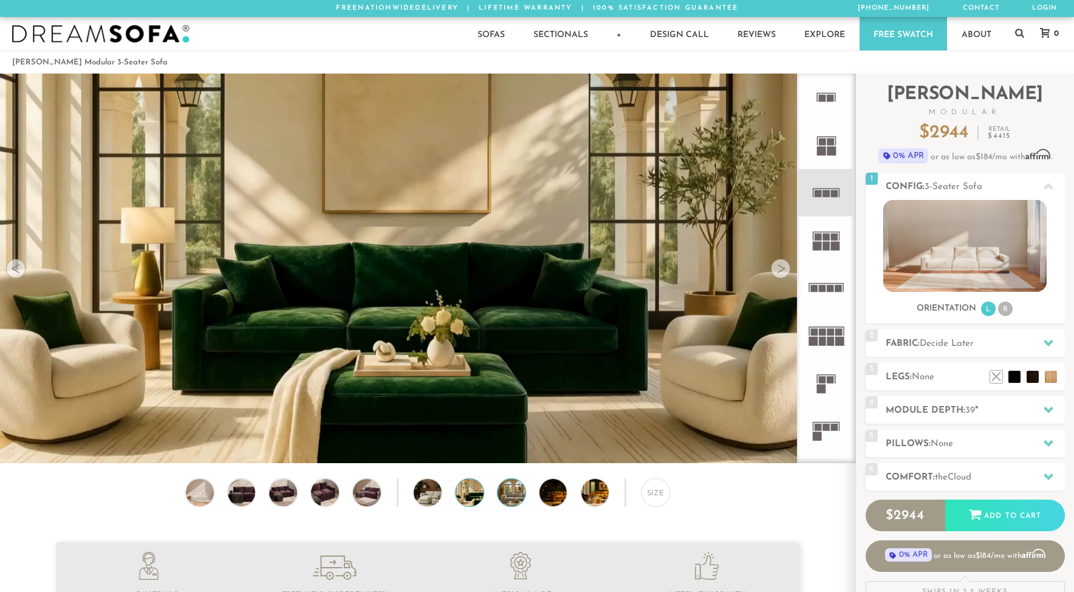
click at [512, 497] on img at bounding box center [522, 493] width 49 height 28
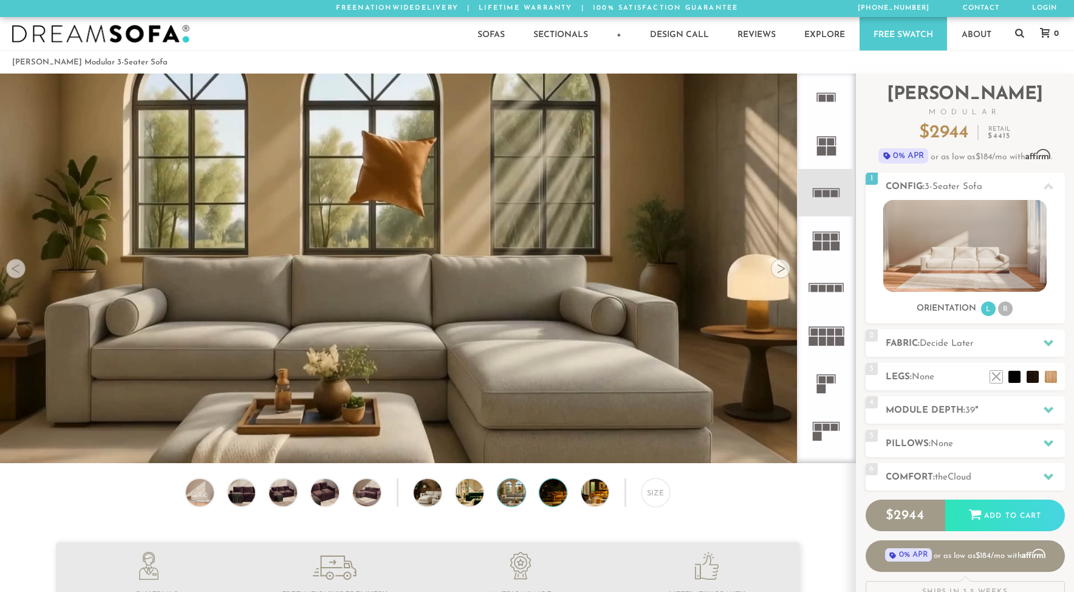
click at [545, 494] on img at bounding box center [563, 493] width 49 height 28
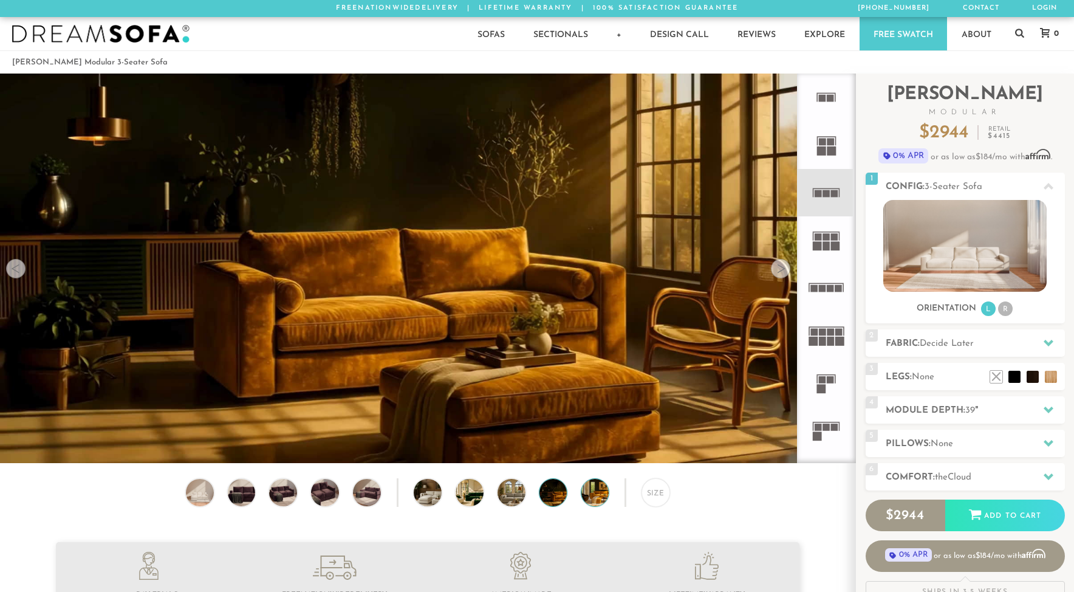
click at [592, 490] on img at bounding box center [605, 493] width 49 height 28
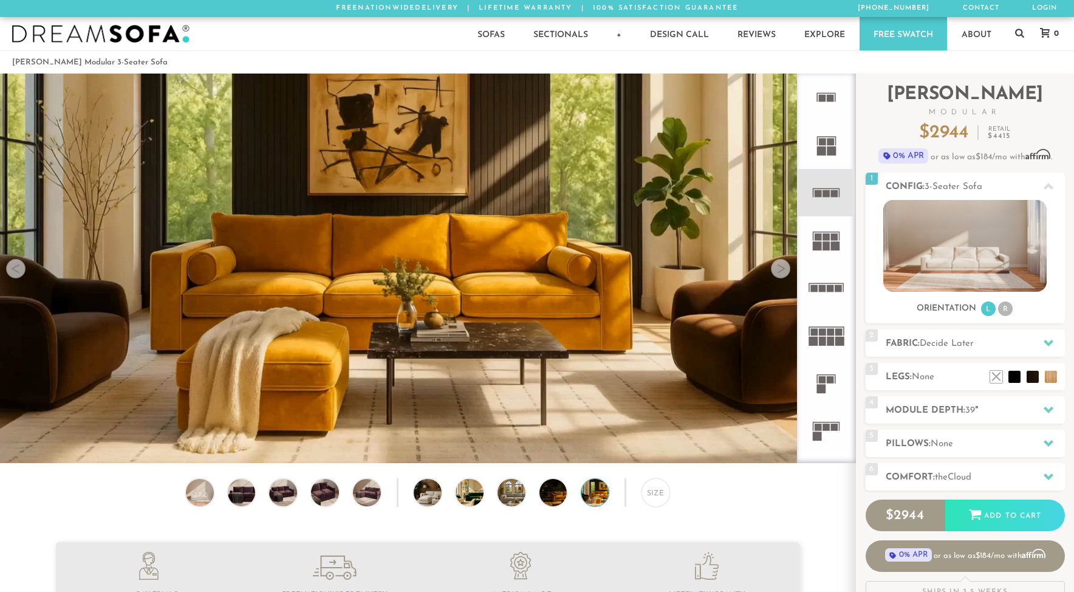
click at [890, 35] on link "Free Swatch" at bounding box center [903, 33] width 87 height 33
